Goal: Complete application form: Complete application form

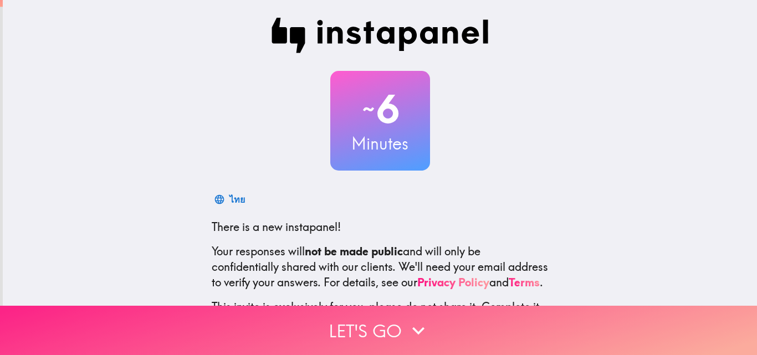
click at [357, 330] on button "Let's go" at bounding box center [378, 330] width 757 height 49
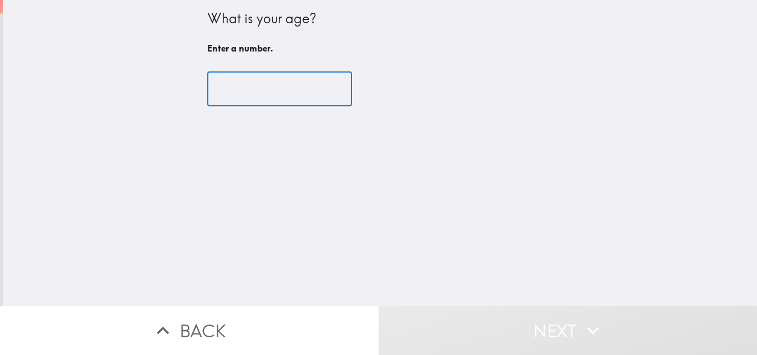
click at [255, 84] on input "number" at bounding box center [279, 89] width 145 height 34
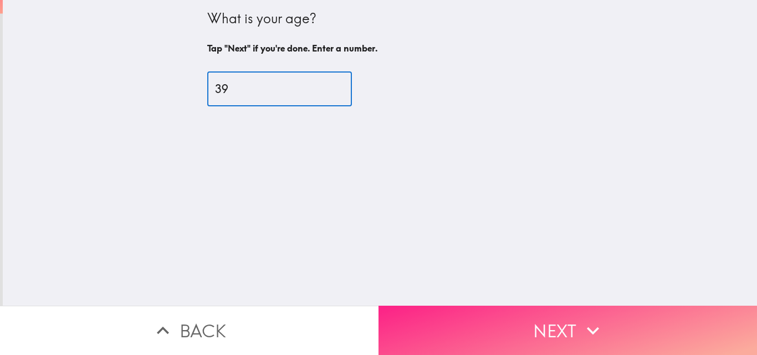
type input "39"
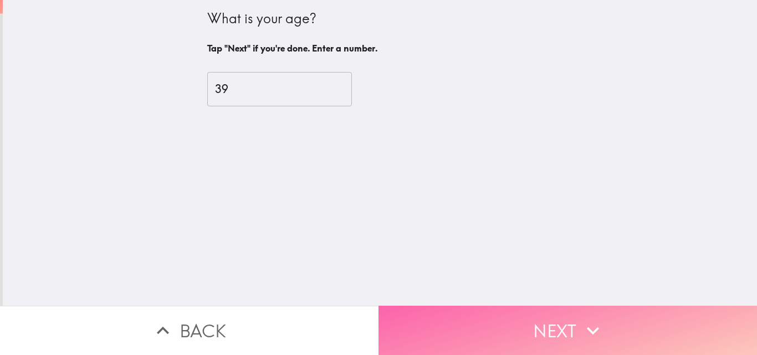
click at [605, 336] on button "Next" at bounding box center [568, 330] width 379 height 49
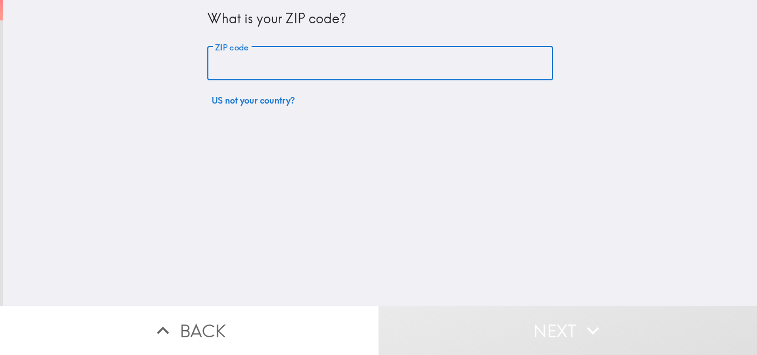
click at [232, 64] on input "ZIP code" at bounding box center [380, 64] width 346 height 34
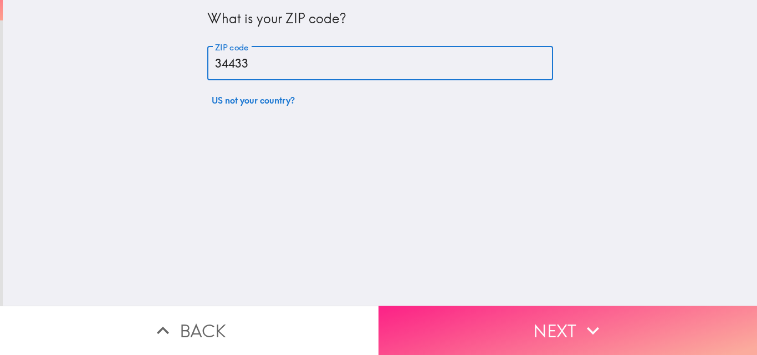
type input "34433"
click at [545, 311] on button "Next" at bounding box center [568, 330] width 379 height 49
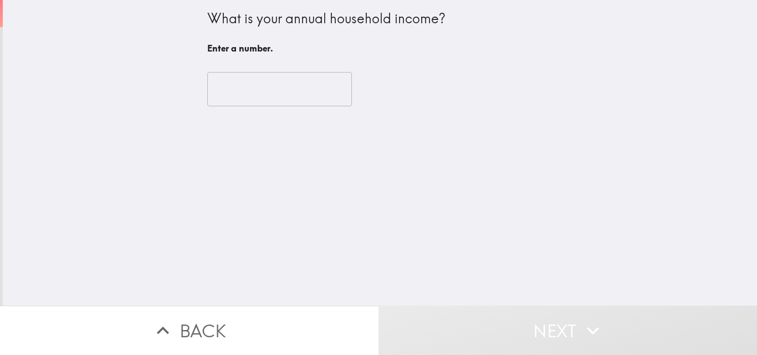
click at [282, 93] on input "number" at bounding box center [279, 89] width 145 height 34
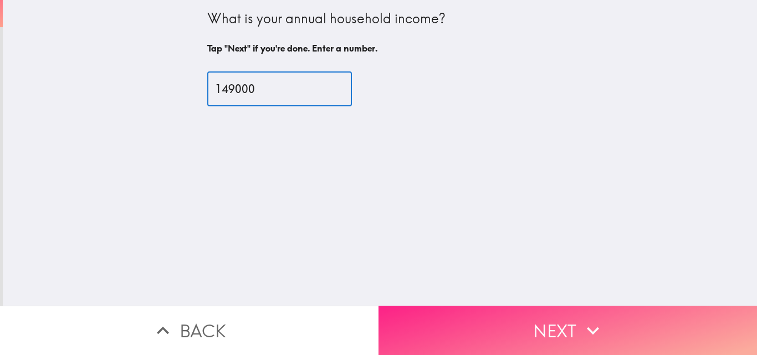
type input "149000"
click at [551, 326] on button "Next" at bounding box center [568, 330] width 379 height 49
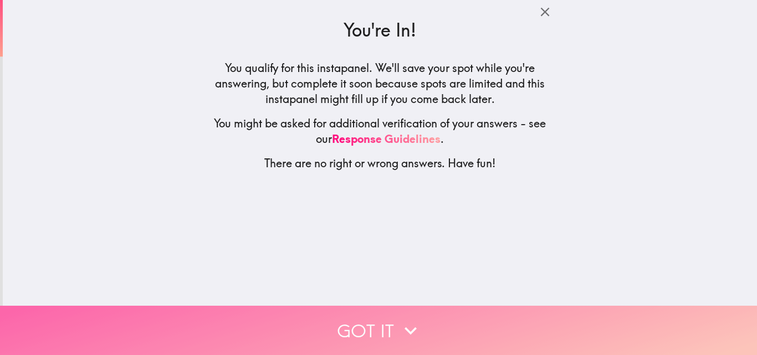
click at [381, 313] on button "Got it" at bounding box center [378, 330] width 757 height 49
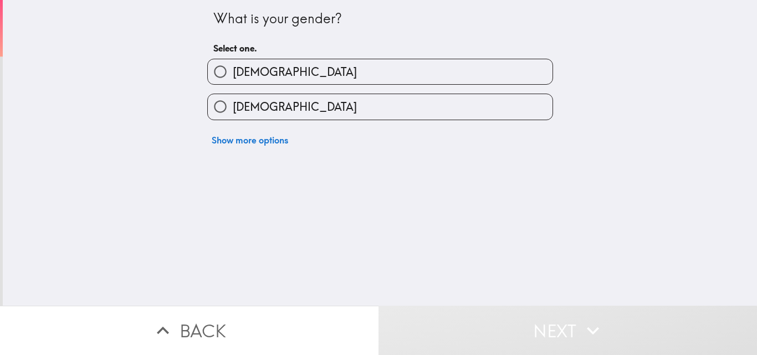
click at [270, 70] on label "Male" at bounding box center [380, 71] width 345 height 25
click at [233, 70] on input "Male" at bounding box center [220, 71] width 25 height 25
radio input "true"
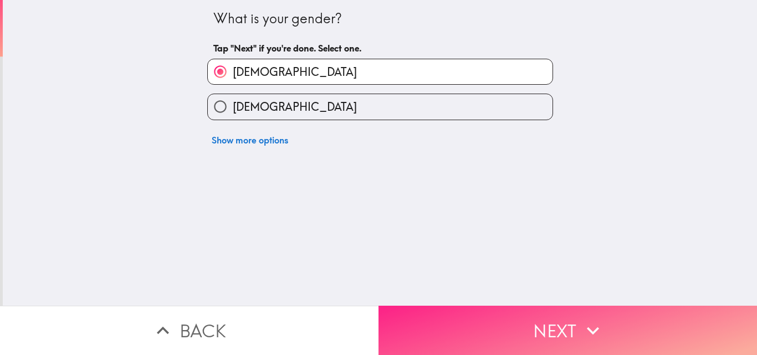
click at [527, 308] on button "Next" at bounding box center [568, 330] width 379 height 49
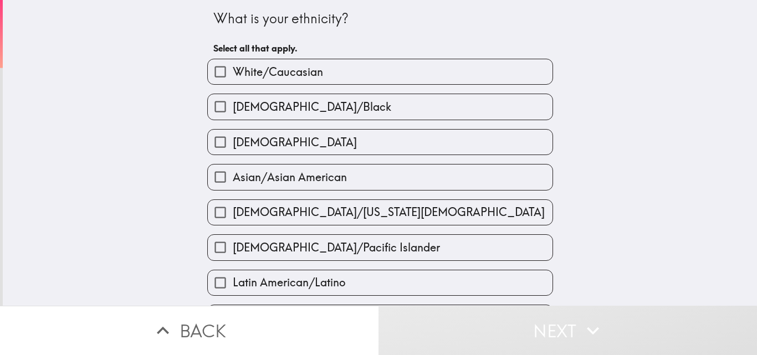
click at [370, 80] on label "White/Caucasian" at bounding box center [380, 71] width 345 height 25
click at [233, 80] on input "White/Caucasian" at bounding box center [220, 71] width 25 height 25
checkbox input "true"
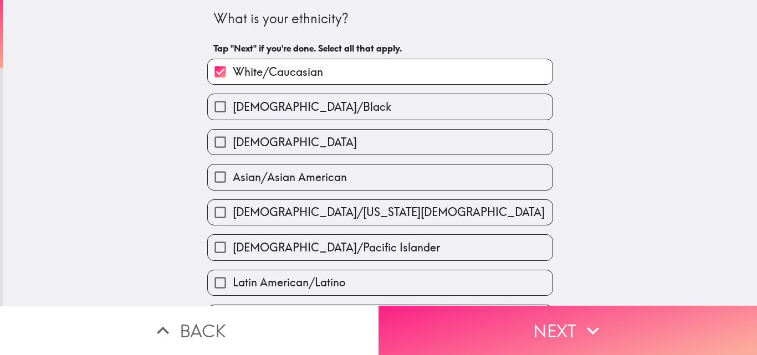
click at [505, 307] on button "Next" at bounding box center [568, 330] width 379 height 49
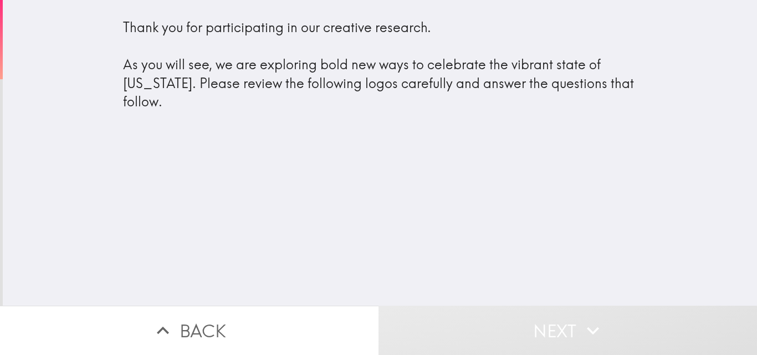
click at [568, 321] on button "Next" at bounding box center [568, 330] width 379 height 49
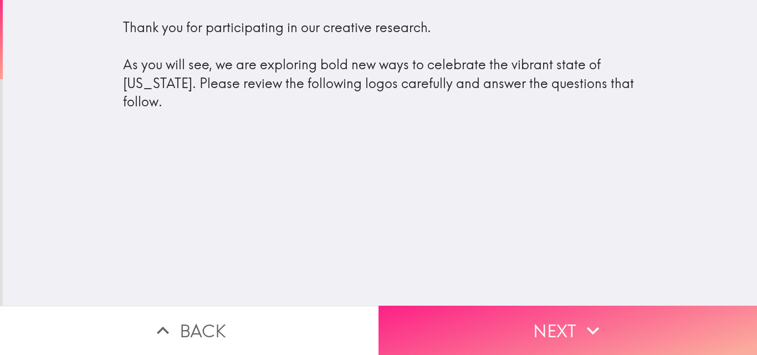
click at [536, 345] on button "Next" at bounding box center [568, 330] width 379 height 49
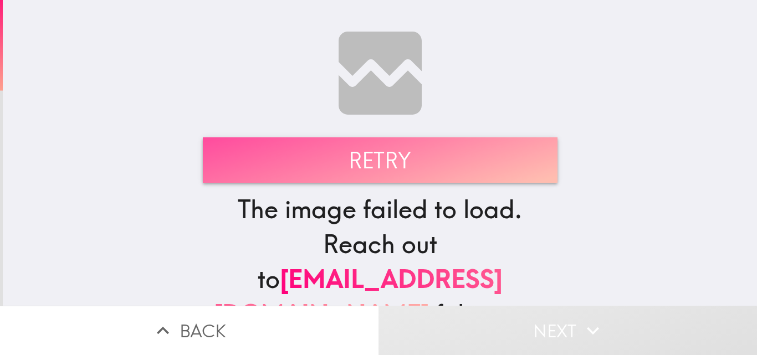
click at [405, 171] on button "Retry" at bounding box center [380, 159] width 355 height 45
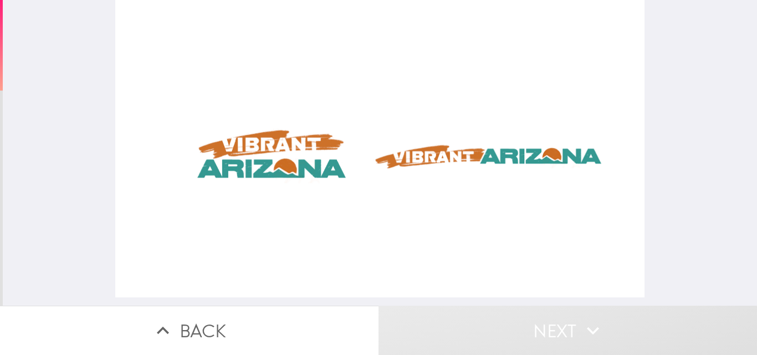
drag, startPoint x: 254, startPoint y: 172, endPoint x: 418, endPoint y: 170, distance: 164.6
click at [418, 170] on div at bounding box center [379, 149] width 529 height 298
click at [514, 330] on button "Next" at bounding box center [568, 330] width 379 height 49
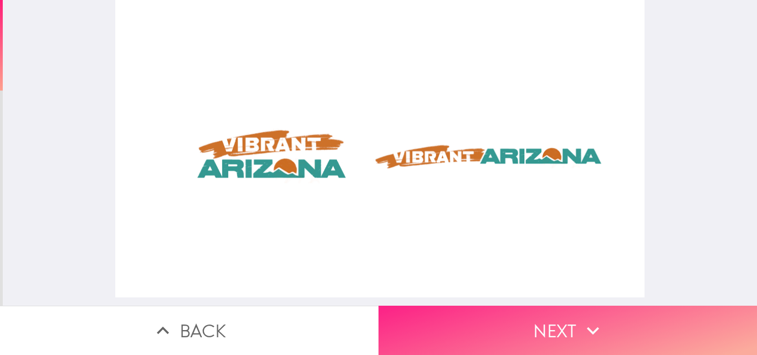
click at [520, 312] on button "Next" at bounding box center [568, 330] width 379 height 49
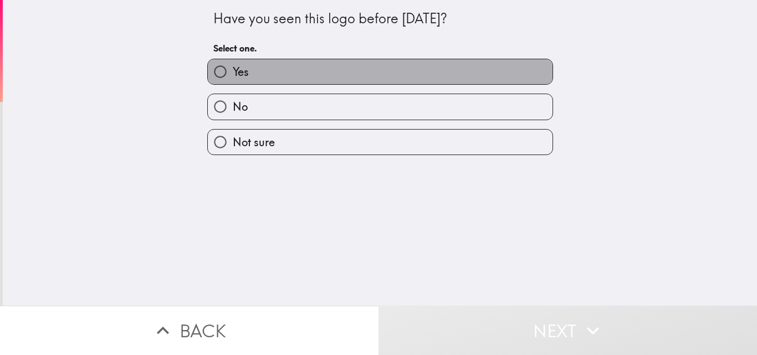
click at [252, 76] on label "Yes" at bounding box center [380, 71] width 345 height 25
click at [233, 76] on input "Yes" at bounding box center [220, 71] width 25 height 25
radio input "true"
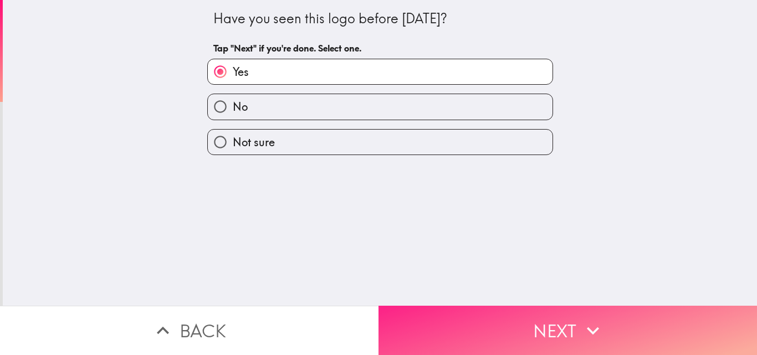
click at [532, 322] on button "Next" at bounding box center [568, 330] width 379 height 49
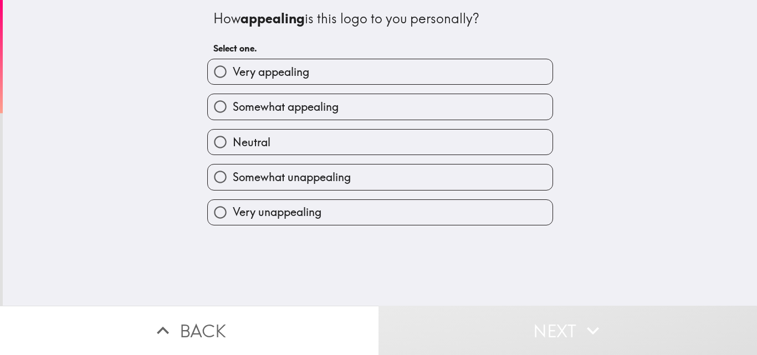
click at [270, 78] on span "Very appealing" at bounding box center [271, 72] width 76 height 16
click at [233, 78] on input "Very appealing" at bounding box center [220, 71] width 25 height 25
radio input "true"
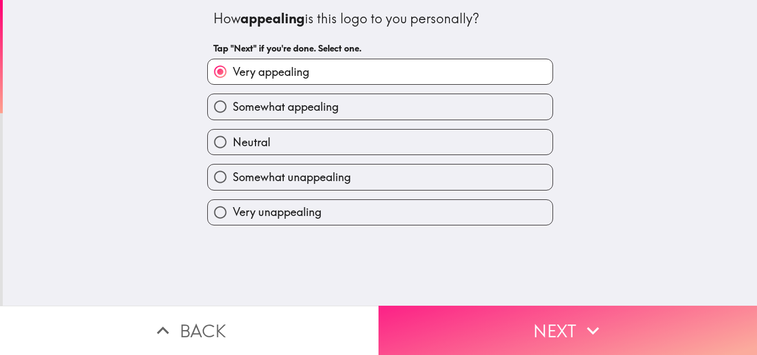
click at [537, 335] on button "Next" at bounding box center [568, 330] width 379 height 49
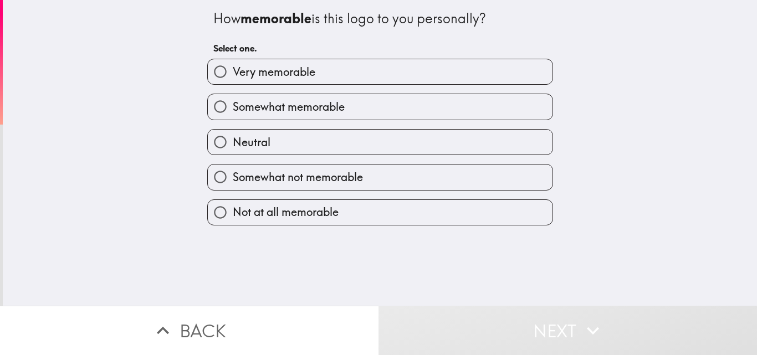
click at [257, 110] on span "Somewhat memorable" at bounding box center [289, 107] width 112 height 16
click at [233, 110] on input "Somewhat memorable" at bounding box center [220, 106] width 25 height 25
radio input "true"
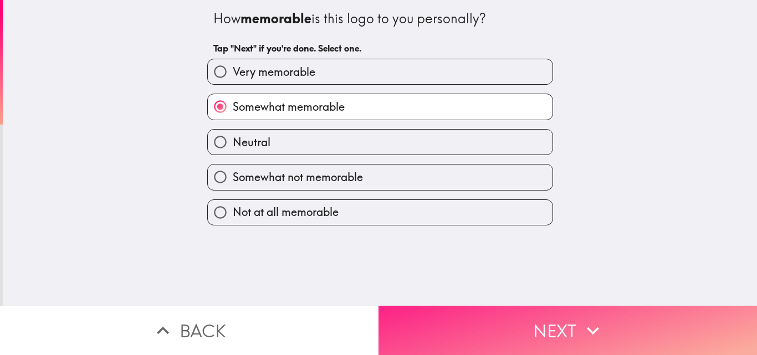
click at [550, 331] on button "Next" at bounding box center [568, 330] width 379 height 49
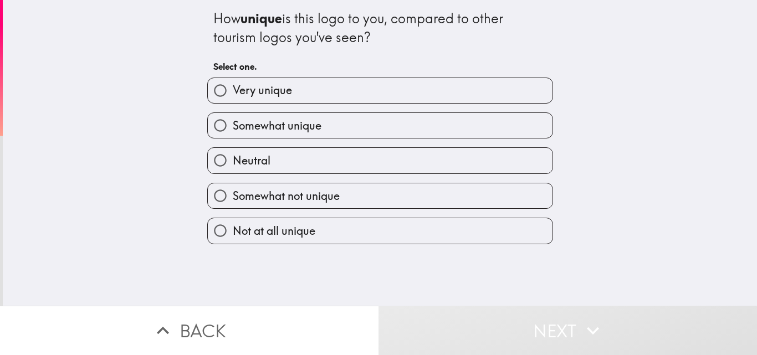
drag, startPoint x: 260, startPoint y: 91, endPoint x: 435, endPoint y: 221, distance: 216.7
click at [264, 95] on span "Very unique" at bounding box center [262, 91] width 59 height 16
click at [233, 95] on input "Very unique" at bounding box center [220, 90] width 25 height 25
radio input "true"
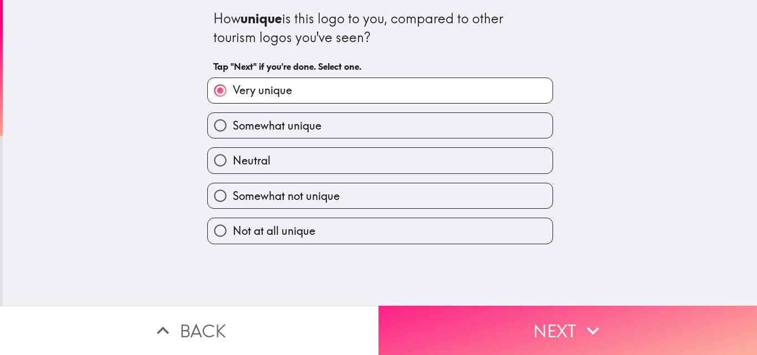
drag, startPoint x: 554, startPoint y: 331, endPoint x: 566, endPoint y: 330, distance: 12.8
click at [555, 331] on button "Next" at bounding box center [568, 330] width 379 height 49
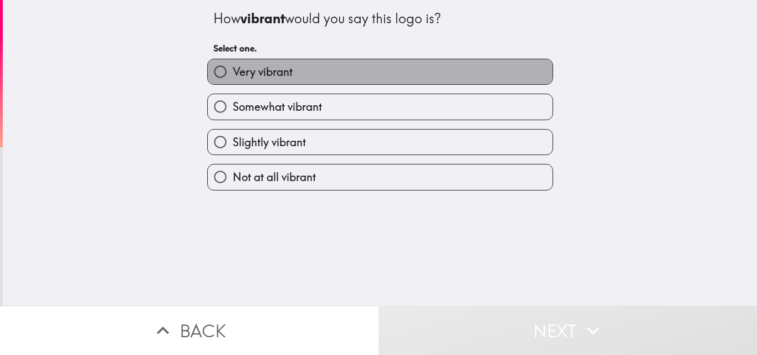
drag, startPoint x: 262, startPoint y: 73, endPoint x: 460, endPoint y: 217, distance: 244.4
click at [263, 73] on span "Very vibrant" at bounding box center [263, 72] width 60 height 16
click at [233, 73] on input "Very vibrant" at bounding box center [220, 71] width 25 height 25
radio input "true"
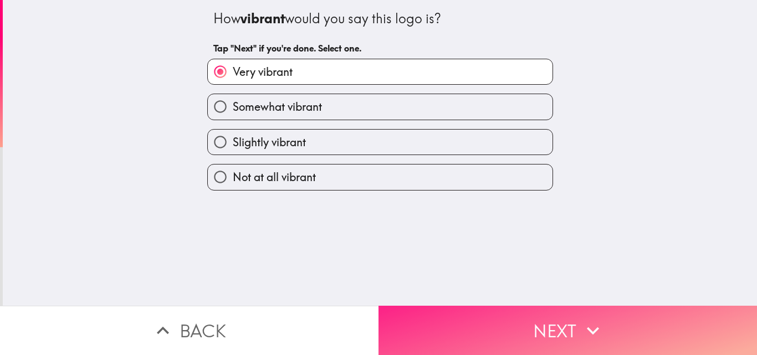
click at [591, 319] on icon "button" at bounding box center [593, 331] width 24 height 24
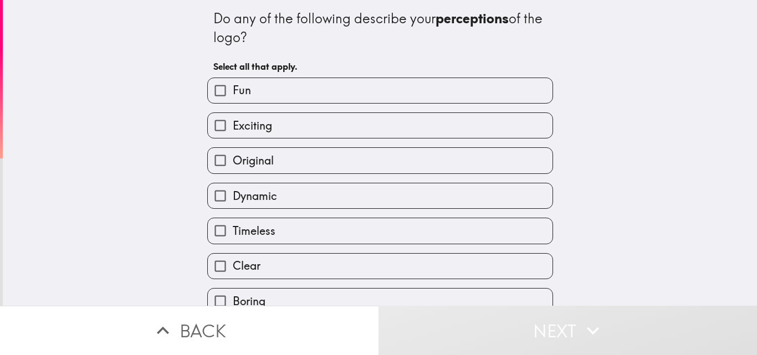
click at [272, 129] on label "Exciting" at bounding box center [380, 125] width 345 height 25
click at [233, 129] on input "Exciting" at bounding box center [220, 125] width 25 height 25
checkbox input "true"
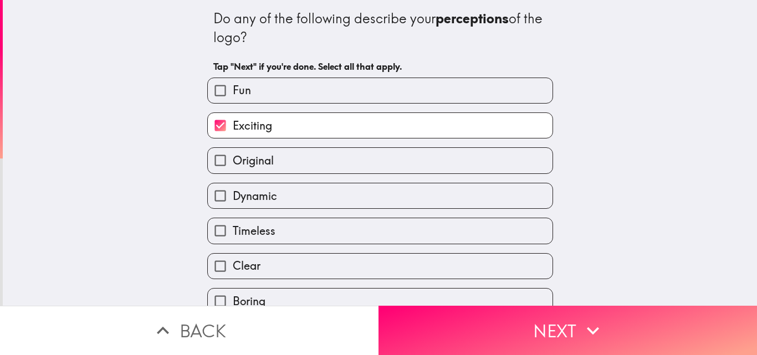
drag, startPoint x: 271, startPoint y: 162, endPoint x: 334, endPoint y: 203, distance: 75.2
click at [277, 164] on label "Original" at bounding box center [380, 160] width 345 height 25
click at [233, 164] on input "Original" at bounding box center [220, 160] width 25 height 25
checkbox input "true"
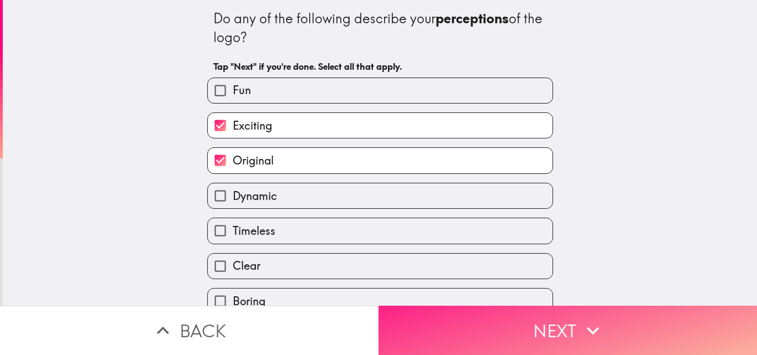
drag, startPoint x: 500, startPoint y: 313, endPoint x: 554, endPoint y: 307, distance: 54.1
click at [510, 313] on button "Next" at bounding box center [568, 330] width 379 height 49
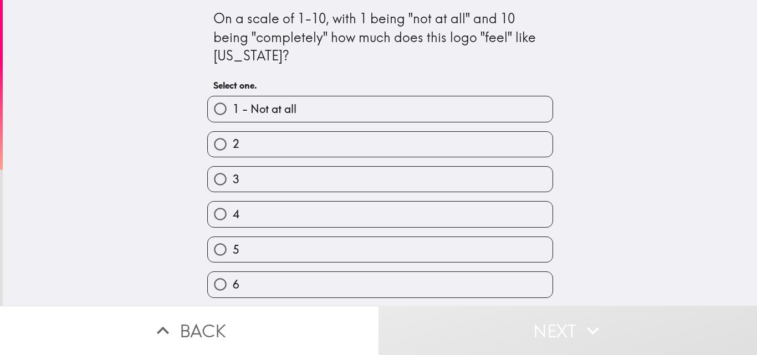
click at [255, 181] on label "3" at bounding box center [380, 179] width 345 height 25
click at [233, 181] on input "3" at bounding box center [220, 179] width 25 height 25
radio input "true"
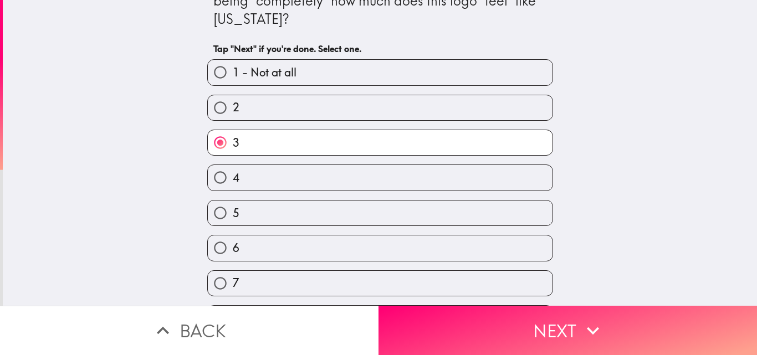
scroll to position [55, 0]
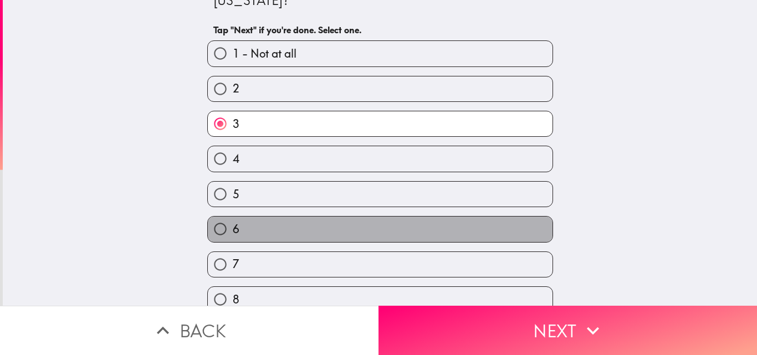
click at [261, 230] on label "6" at bounding box center [380, 229] width 345 height 25
click at [233, 230] on input "6" at bounding box center [220, 229] width 25 height 25
radio input "true"
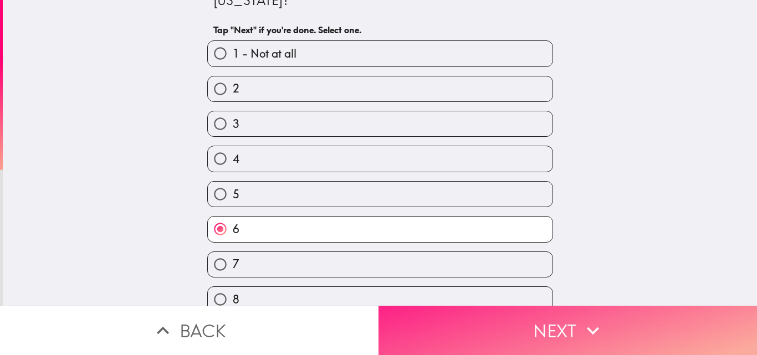
click at [504, 308] on button "Next" at bounding box center [568, 330] width 379 height 49
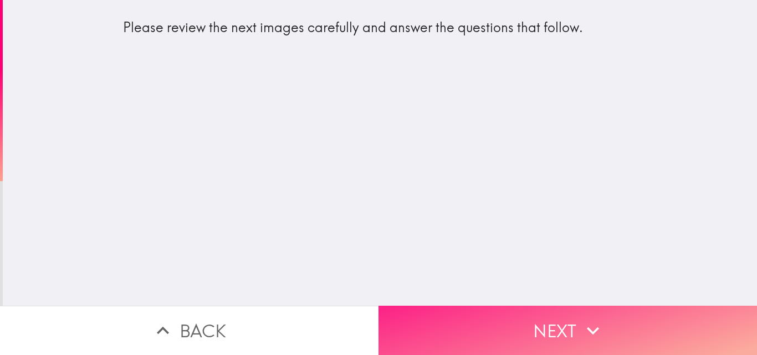
click at [587, 327] on icon "button" at bounding box center [593, 331] width 12 height 8
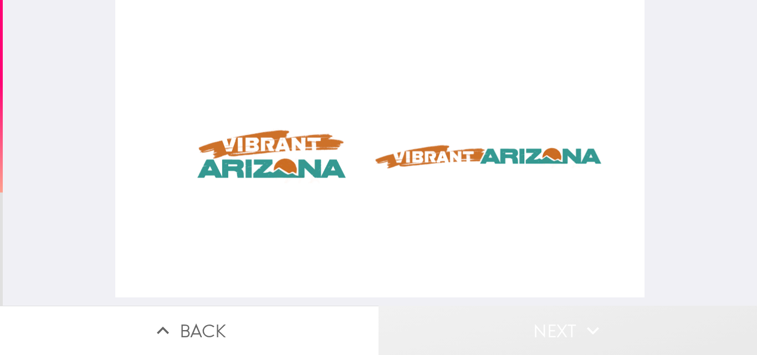
click at [521, 315] on button "Next" at bounding box center [568, 330] width 379 height 49
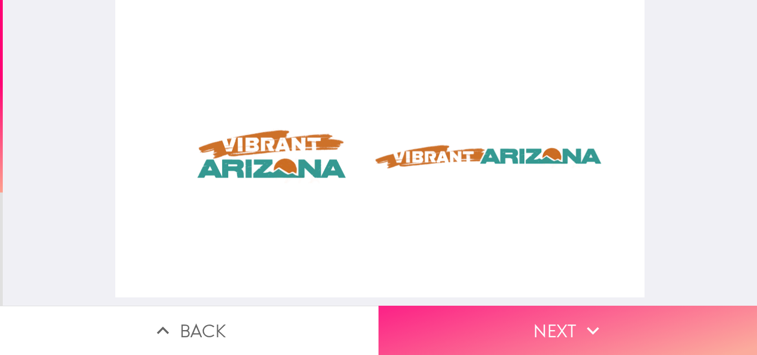
click at [548, 318] on button "Next" at bounding box center [568, 330] width 379 height 49
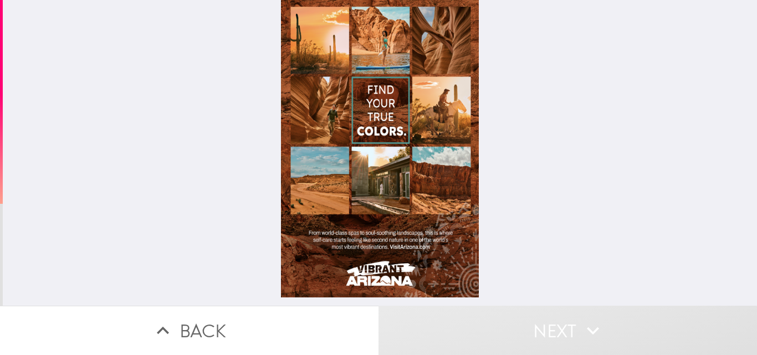
click at [510, 318] on button "Next" at bounding box center [568, 330] width 379 height 49
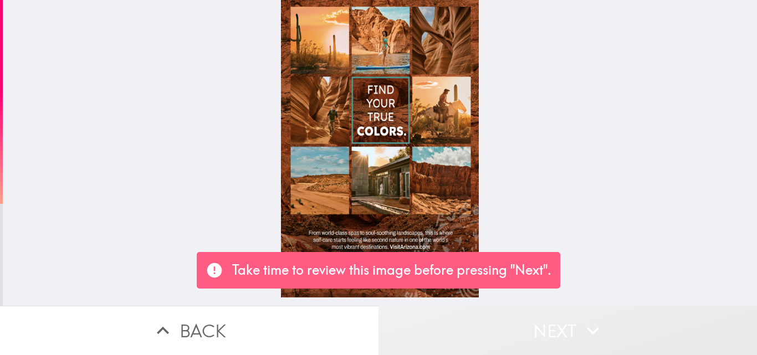
click at [586, 325] on icon "button" at bounding box center [593, 331] width 24 height 24
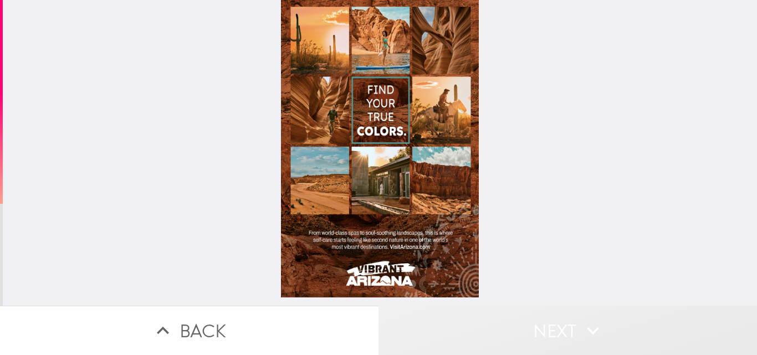
click at [582, 320] on icon "button" at bounding box center [593, 331] width 24 height 24
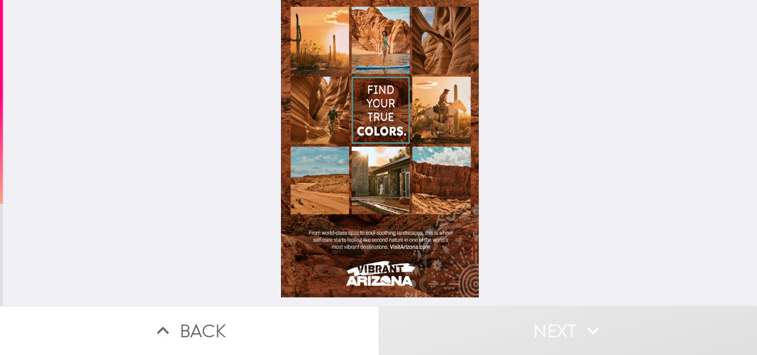
click at [588, 319] on icon "button" at bounding box center [593, 331] width 24 height 24
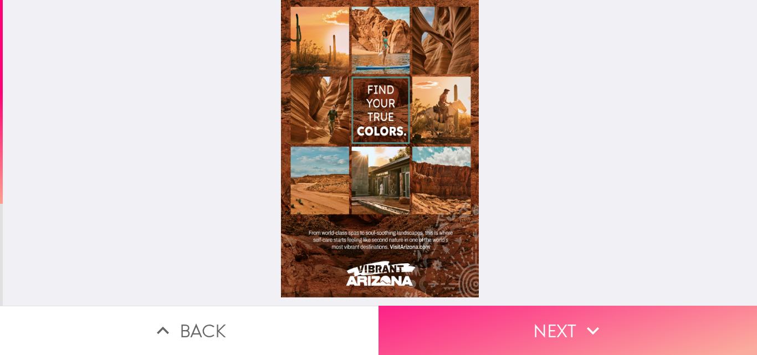
click at [588, 319] on icon "button" at bounding box center [593, 331] width 24 height 24
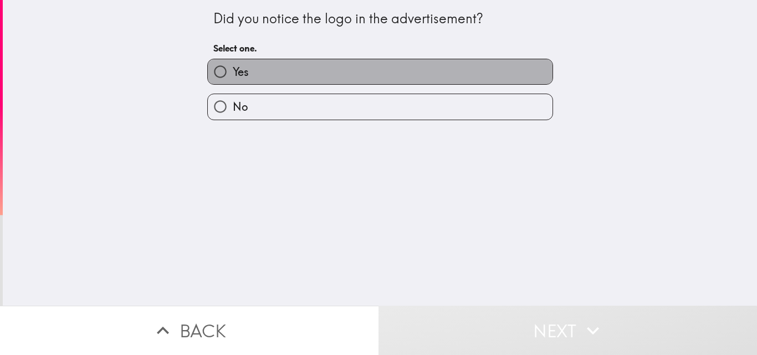
click at [269, 63] on label "Yes" at bounding box center [380, 71] width 345 height 25
click at [233, 63] on input "Yes" at bounding box center [220, 71] width 25 height 25
radio input "true"
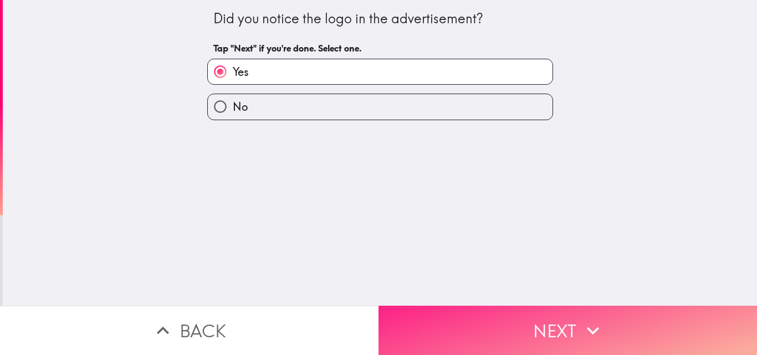
click at [509, 323] on button "Next" at bounding box center [568, 330] width 379 height 49
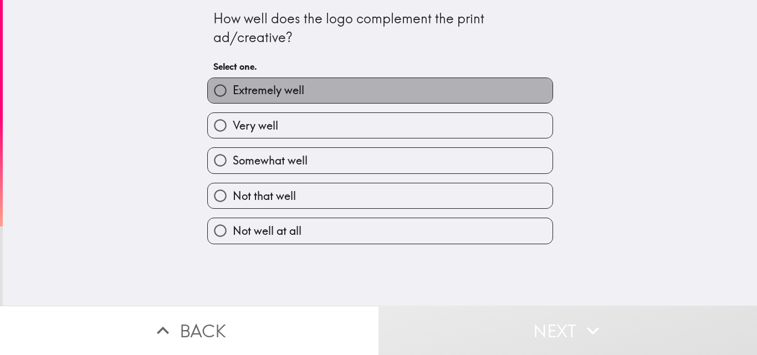
click at [264, 91] on span "Extremely well" at bounding box center [268, 91] width 71 height 16
click at [233, 91] on input "Extremely well" at bounding box center [220, 90] width 25 height 25
radio input "true"
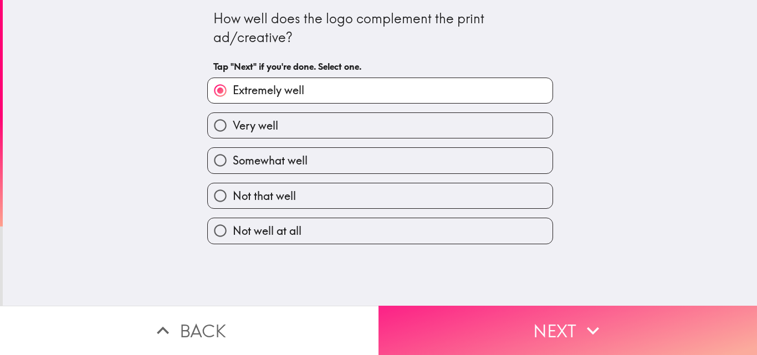
click at [469, 310] on button "Next" at bounding box center [568, 330] width 379 height 49
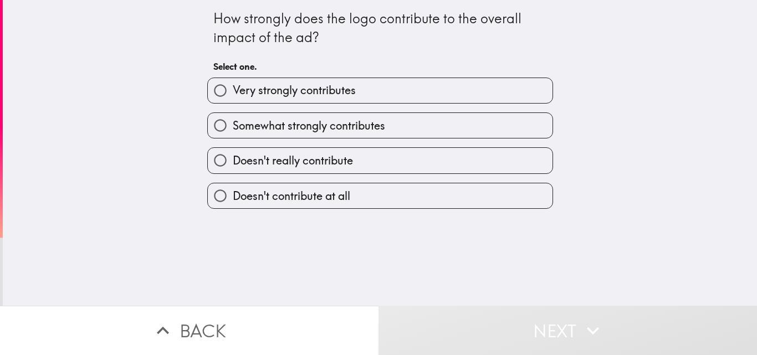
click at [308, 95] on span "Very strongly contributes" at bounding box center [294, 91] width 123 height 16
click at [233, 95] on input "Very strongly contributes" at bounding box center [220, 90] width 25 height 25
radio input "true"
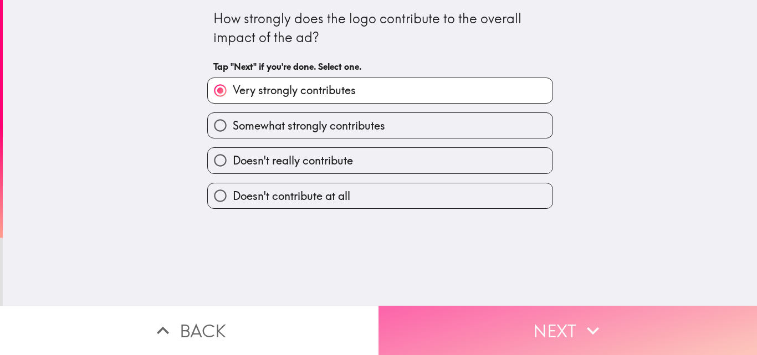
click at [500, 323] on button "Next" at bounding box center [568, 330] width 379 height 49
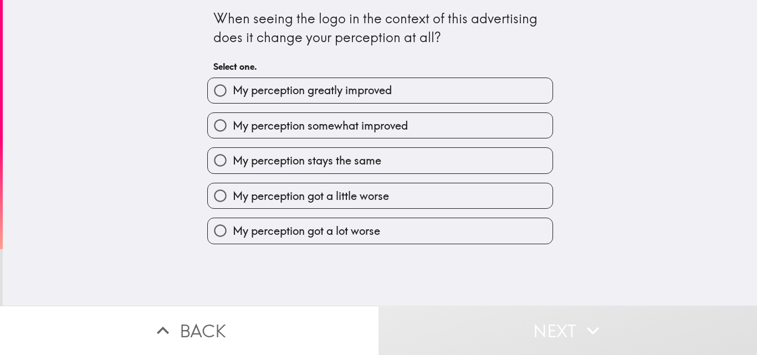
click at [320, 100] on label "My perception greatly improved" at bounding box center [380, 90] width 345 height 25
click at [233, 100] on input "My perception greatly improved" at bounding box center [220, 90] width 25 height 25
radio input "true"
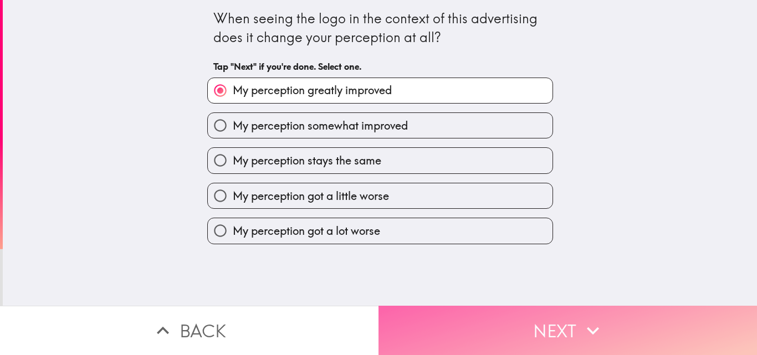
click at [527, 311] on button "Next" at bounding box center [568, 330] width 379 height 49
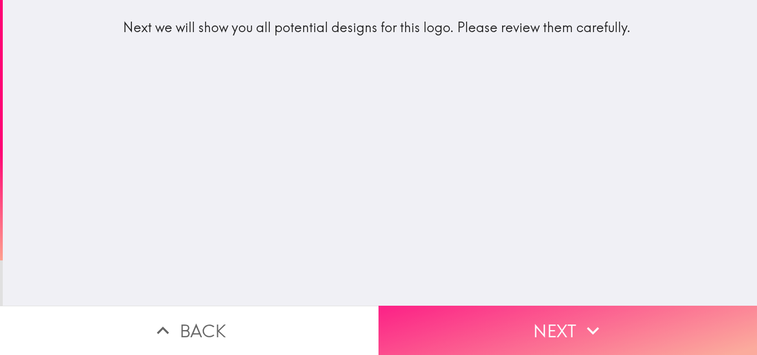
click at [532, 344] on button "Next" at bounding box center [568, 330] width 379 height 49
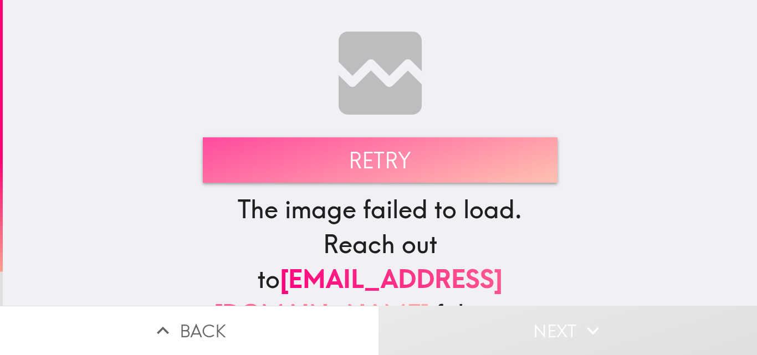
click at [354, 157] on button "Retry" at bounding box center [380, 159] width 355 height 45
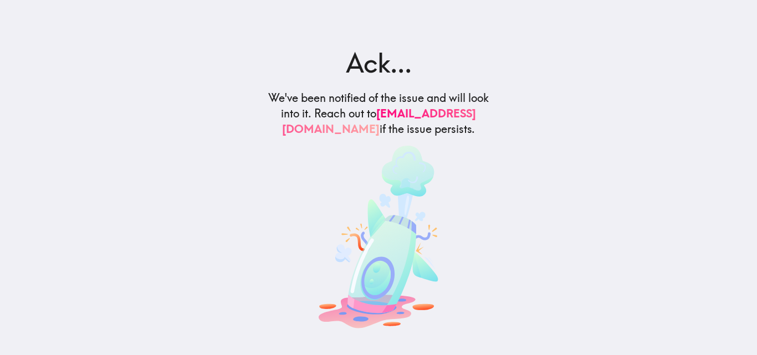
click at [351, 155] on div "Ack... We've been notified of the issue and will look into it. Reach out to sup…" at bounding box center [378, 188] width 249 height 288
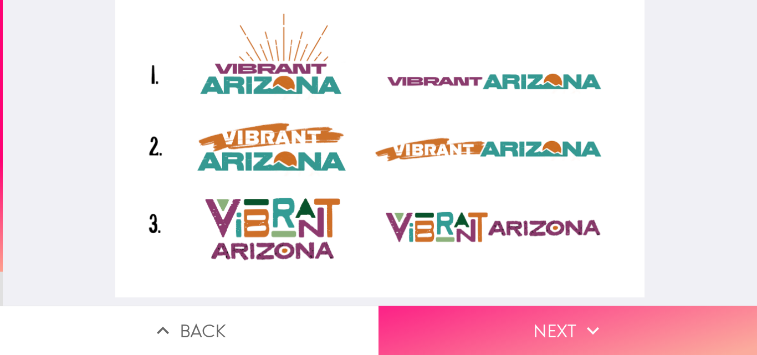
click at [539, 334] on button "Next" at bounding box center [568, 330] width 379 height 49
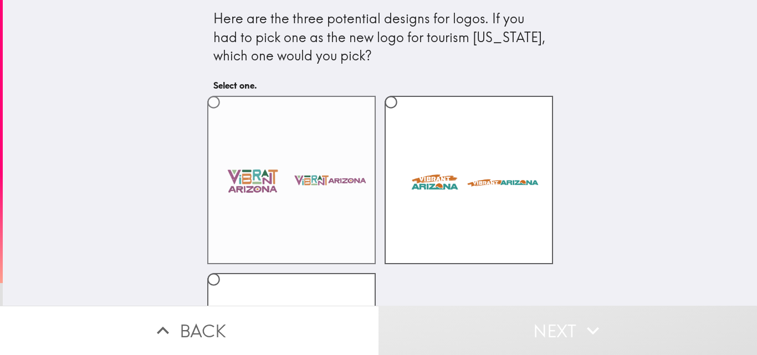
click at [243, 136] on label at bounding box center [291, 180] width 168 height 168
click at [226, 115] on input "radio" at bounding box center [213, 102] width 25 height 25
radio input "true"
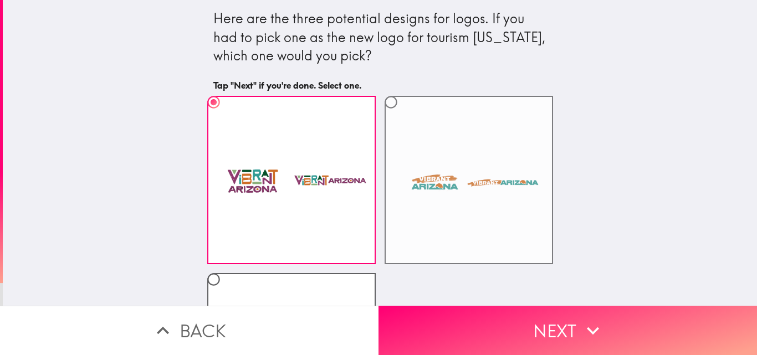
click at [487, 249] on label at bounding box center [469, 180] width 168 height 168
click at [403, 115] on input "radio" at bounding box center [391, 102] width 25 height 25
radio input "true"
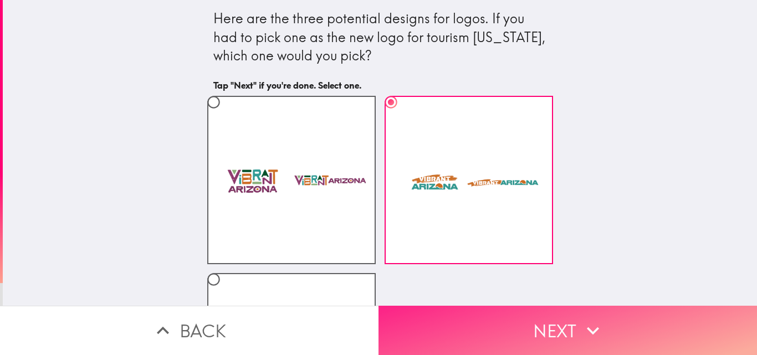
click at [534, 325] on button "Next" at bounding box center [568, 330] width 379 height 49
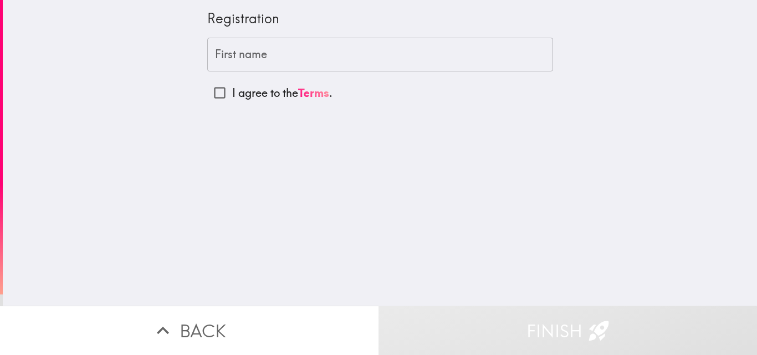
click at [229, 58] on input "First name" at bounding box center [380, 55] width 346 height 34
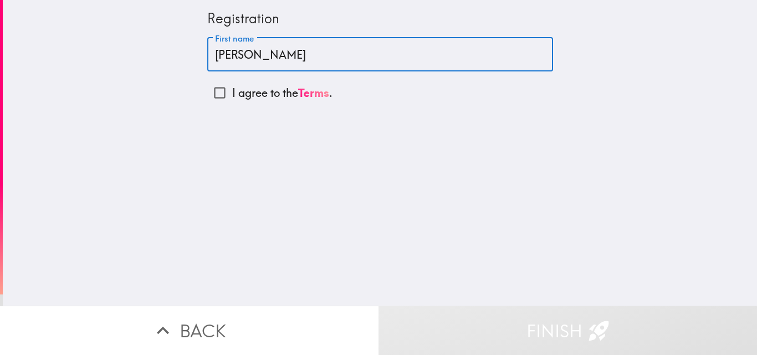
type input "[PERSON_NAME]"
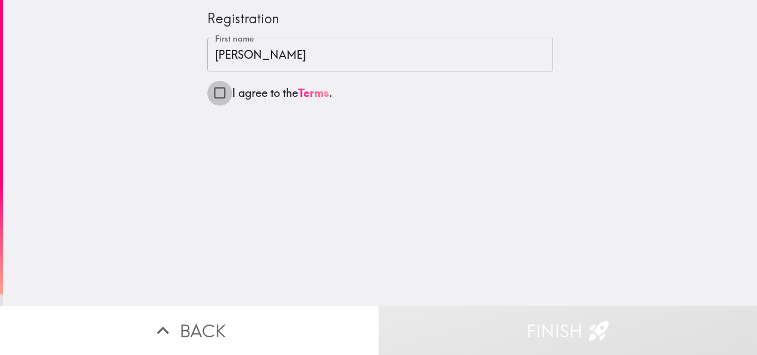
drag, startPoint x: 212, startPoint y: 92, endPoint x: 527, endPoint y: 229, distance: 343.5
click at [214, 92] on input "I agree to the Terms ." at bounding box center [219, 92] width 25 height 25
checkbox input "true"
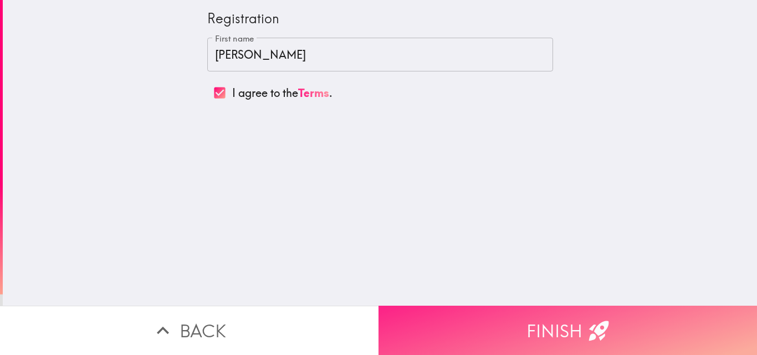
click at [537, 312] on button "Finish" at bounding box center [568, 330] width 379 height 49
